Goal: Transaction & Acquisition: Purchase product/service

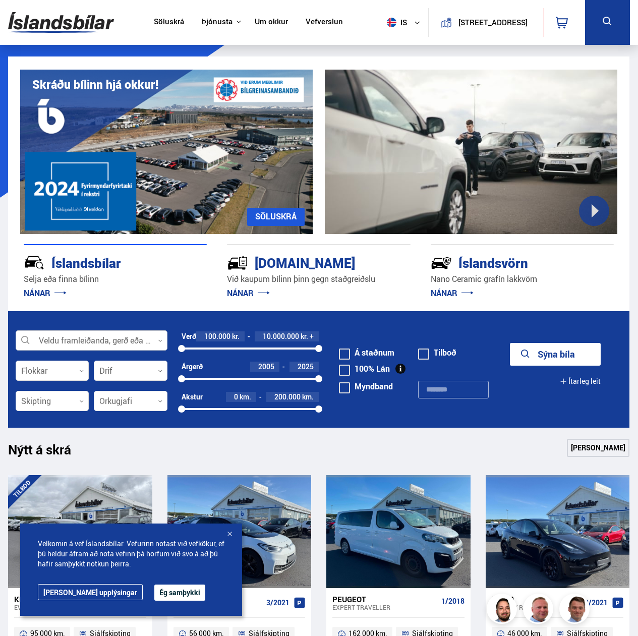
click at [84, 341] on div at bounding box center [92, 341] width 152 height 20
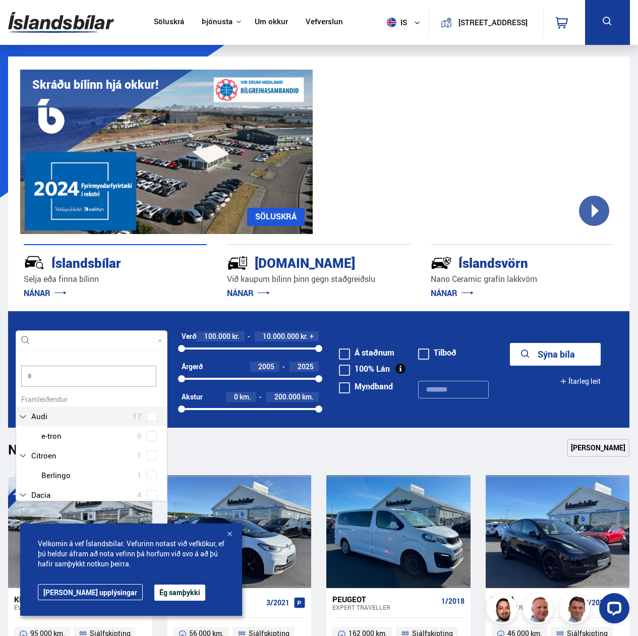
click at [79, 375] on input "*" at bounding box center [88, 375] width 135 height 21
type input "******"
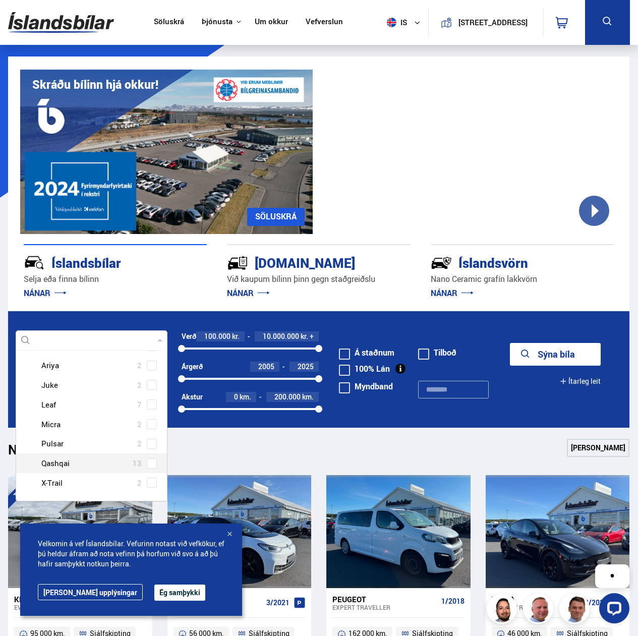
scroll to position [73, 0]
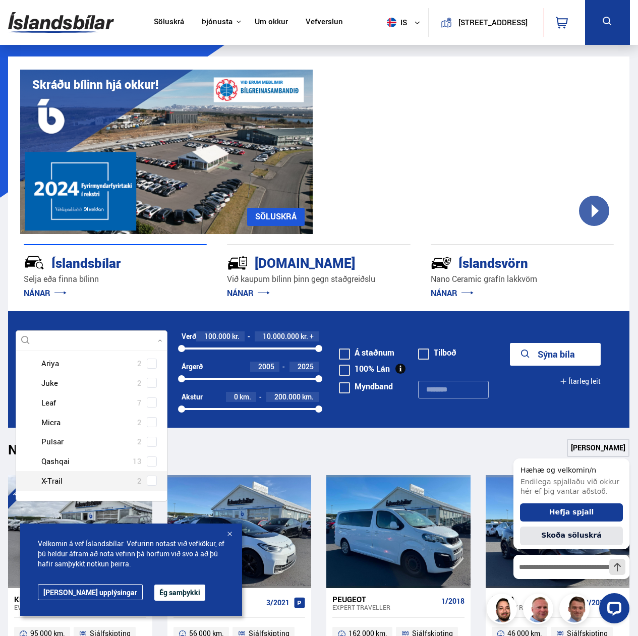
click at [147, 481] on span at bounding box center [152, 480] width 10 height 10
click at [551, 354] on button "Sýna 2 bíla" at bounding box center [555, 354] width 91 height 23
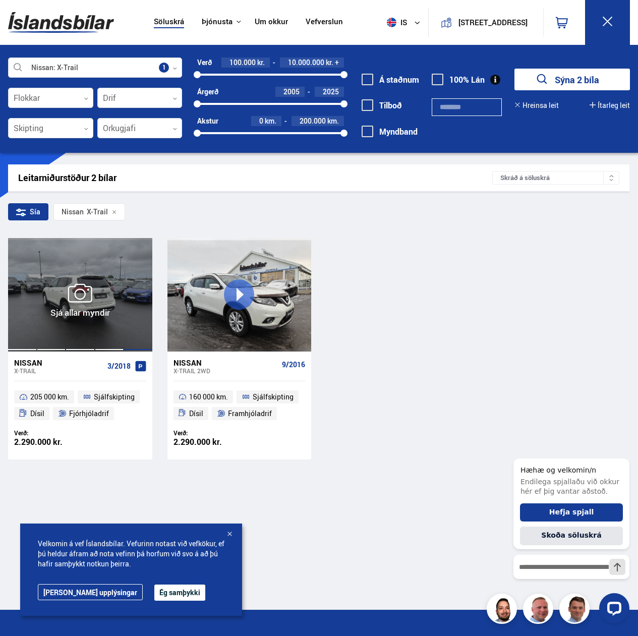
click at [126, 310] on div at bounding box center [137, 294] width 29 height 113
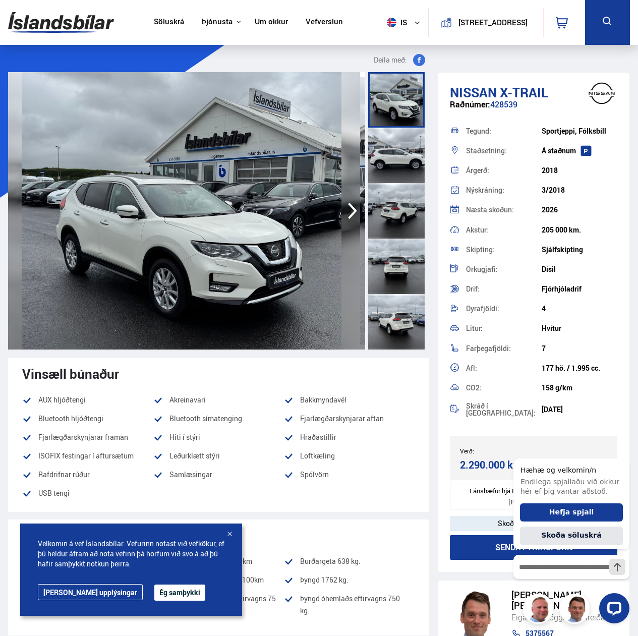
click at [240, 269] on img at bounding box center [181, 210] width 357 height 277
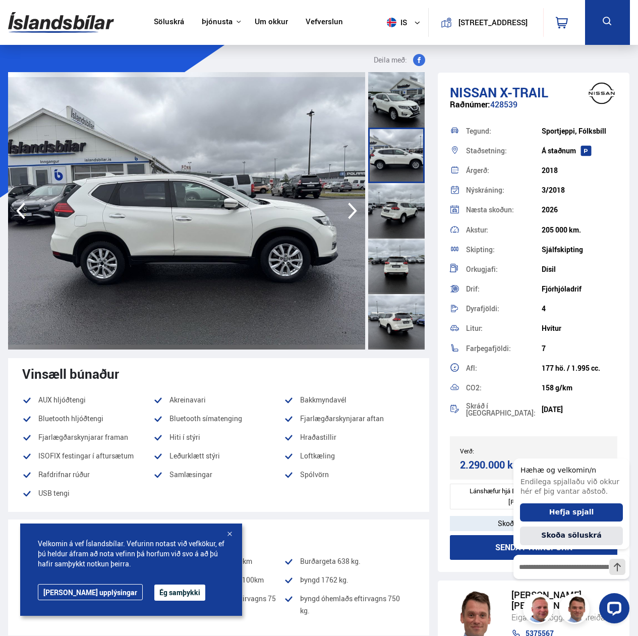
click at [349, 212] on icon "button" at bounding box center [352, 211] width 20 height 24
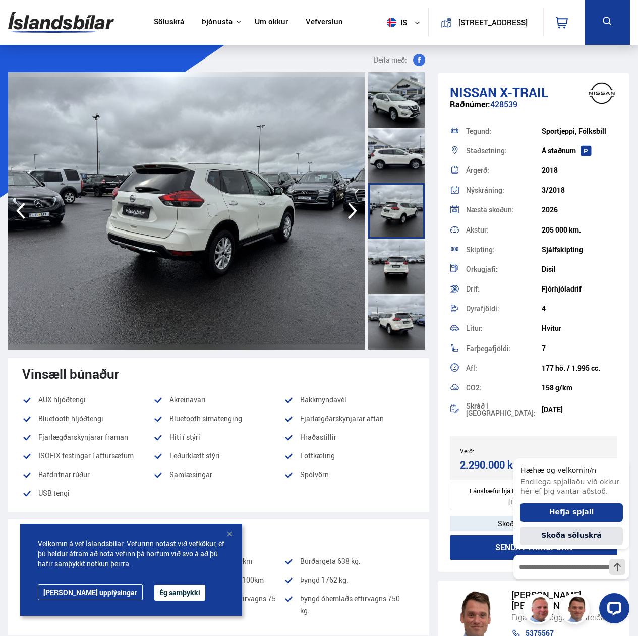
click at [201, 240] on img at bounding box center [186, 210] width 357 height 277
